Goal: Information Seeking & Learning: Learn about a topic

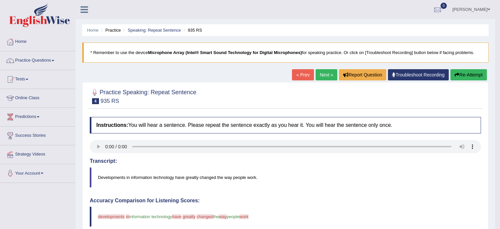
click at [322, 76] on link "Next »" at bounding box center [327, 74] width 22 height 11
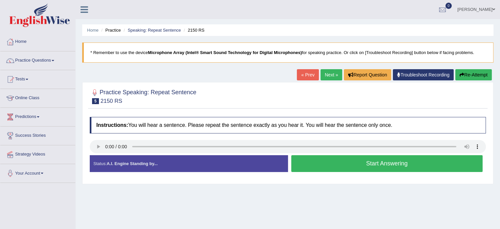
click at [320, 160] on button "Start Answering" at bounding box center [388, 163] width 192 height 17
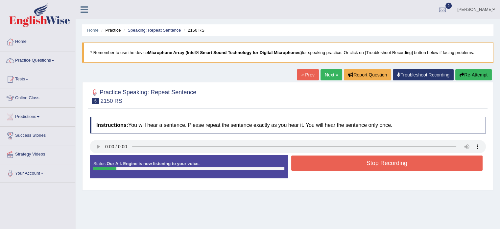
click at [339, 167] on button "Stop Recording" at bounding box center [388, 162] width 192 height 15
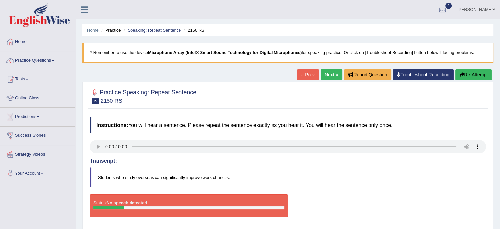
click at [471, 72] on button "Re-Attempt" at bounding box center [474, 74] width 37 height 11
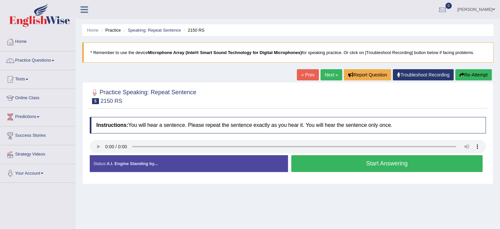
click at [344, 168] on button "Start Answering" at bounding box center [388, 163] width 192 height 17
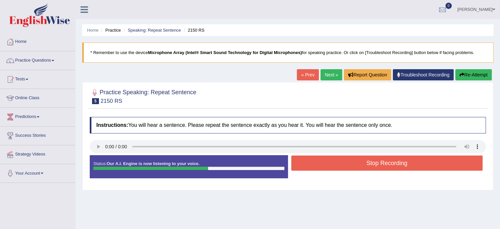
click at [345, 167] on button "Stop Recording" at bounding box center [388, 162] width 192 height 15
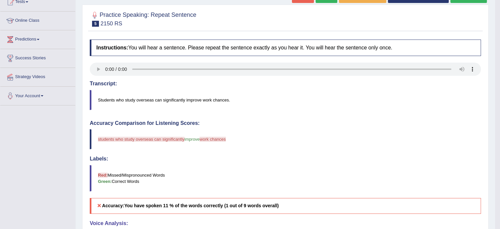
scroll to position [66, 0]
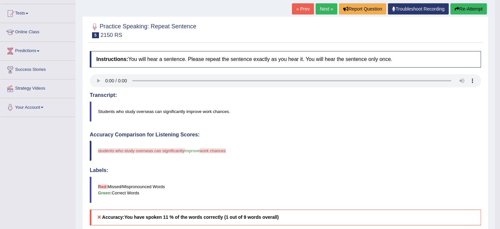
click at [467, 11] on button "Re-Attempt" at bounding box center [469, 8] width 37 height 11
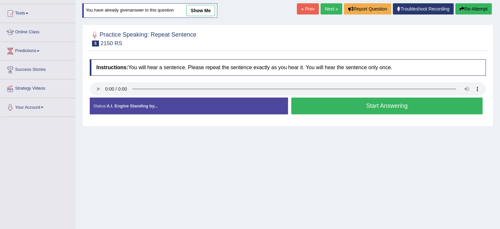
click at [342, 104] on button "Start Answering" at bounding box center [388, 105] width 192 height 17
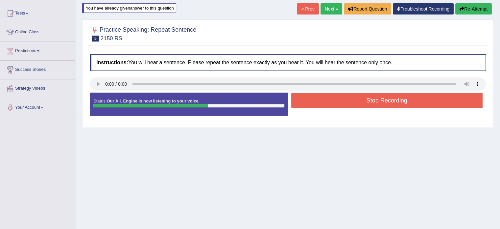
click at [342, 104] on button "Stop Recording" at bounding box center [388, 100] width 192 height 15
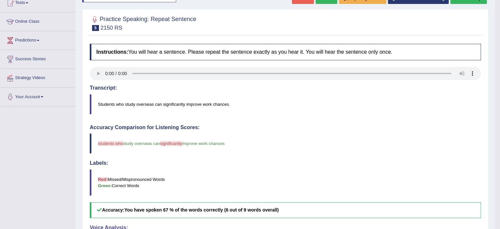
scroll to position [66, 0]
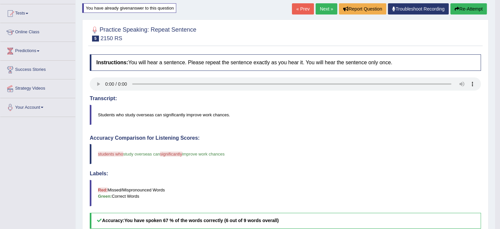
click at [457, 10] on icon "button" at bounding box center [457, 9] width 5 height 5
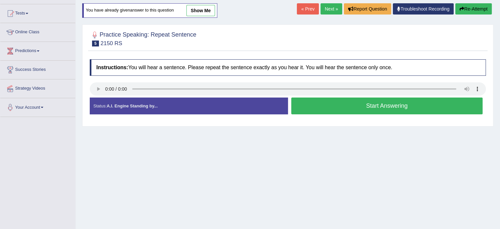
scroll to position [66, 0]
click at [370, 110] on button "Start Answering" at bounding box center [388, 105] width 192 height 17
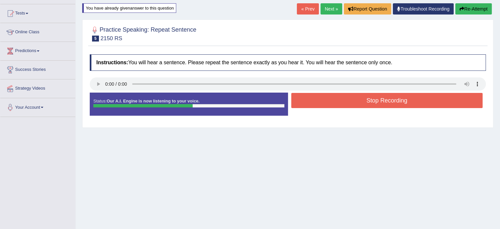
click at [369, 105] on button "Stop Recording" at bounding box center [388, 100] width 192 height 15
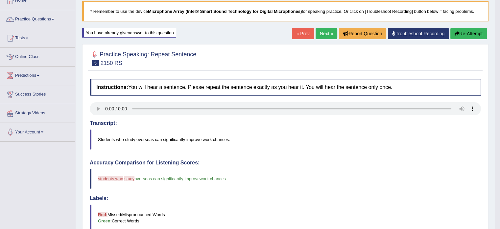
scroll to position [33, 0]
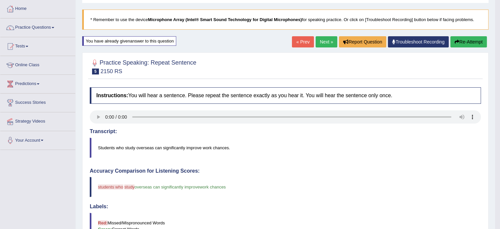
click at [461, 41] on button "Re-Attempt" at bounding box center [469, 41] width 37 height 11
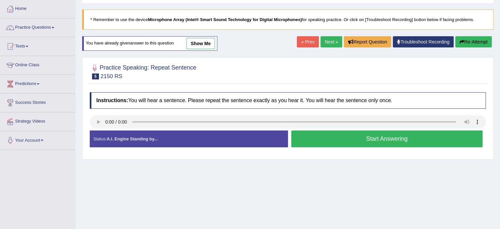
click at [376, 141] on button "Start Answering" at bounding box center [388, 138] width 192 height 17
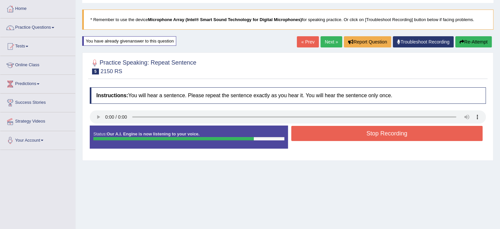
click at [333, 41] on link "Next »" at bounding box center [332, 41] width 22 height 11
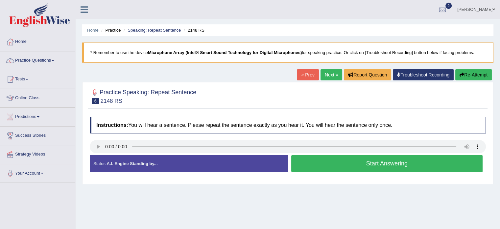
click at [327, 158] on button "Start Answering" at bounding box center [388, 163] width 192 height 17
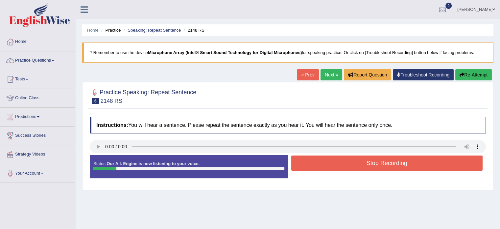
click at [327, 158] on button "Stop Recording" at bounding box center [388, 162] width 192 height 15
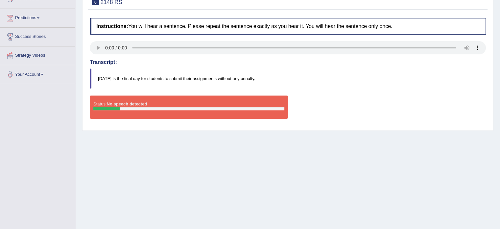
scroll to position [66, 0]
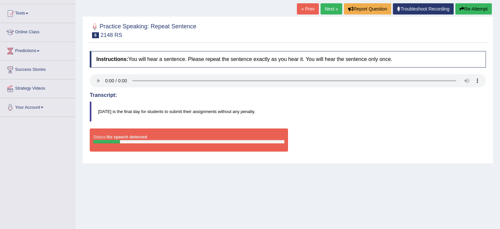
click at [465, 10] on button "Re-Attempt" at bounding box center [474, 8] width 37 height 11
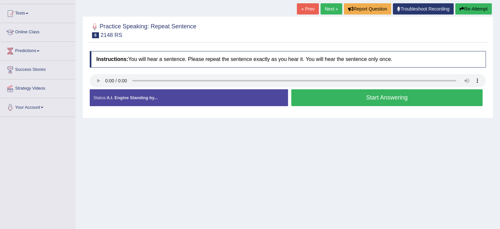
click at [347, 100] on button "Start Answering" at bounding box center [388, 97] width 192 height 17
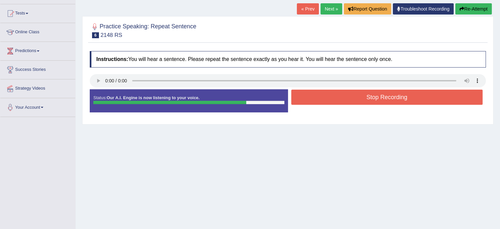
click at [347, 100] on button "Stop Recording" at bounding box center [388, 97] width 192 height 15
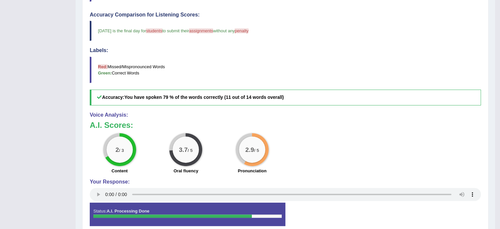
scroll to position [197, 0]
